Goal: Task Accomplishment & Management: Manage account settings

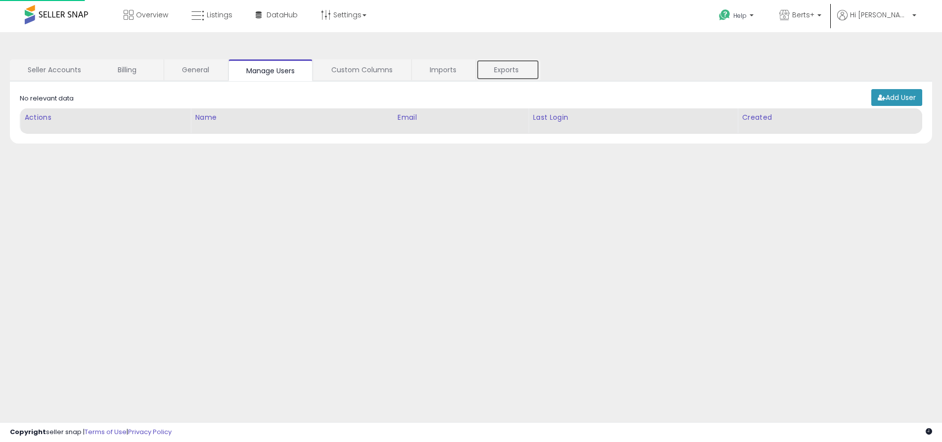
click at [507, 70] on link "Exports" at bounding box center [507, 69] width 63 height 21
click at [508, 70] on link "Exports" at bounding box center [507, 69] width 63 height 21
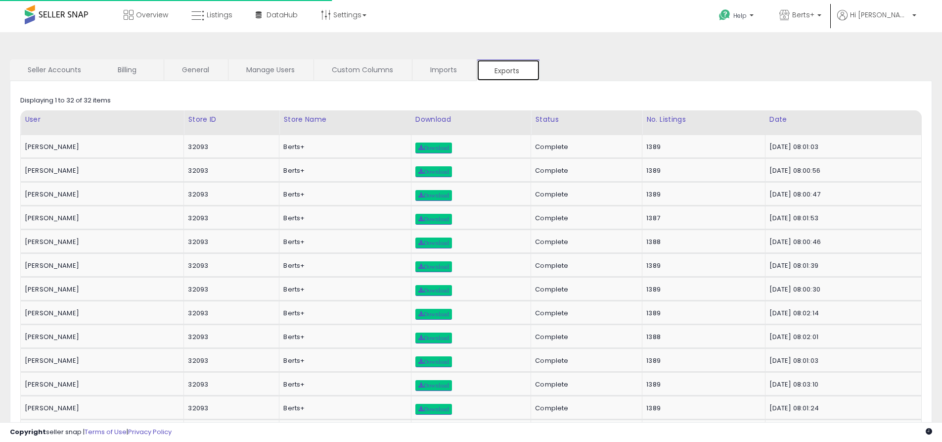
click at [508, 70] on link "Exports" at bounding box center [508, 70] width 63 height 22
